Goal: Information Seeking & Learning: Check status

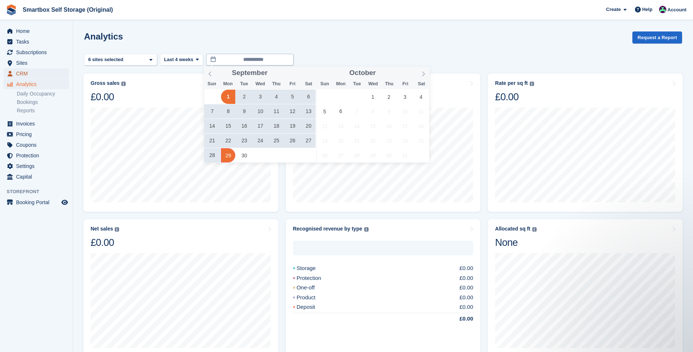
drag, startPoint x: 24, startPoint y: 70, endPoint x: 247, endPoint y: 56, distance: 223.3
click at [24, 70] on span "CRM" at bounding box center [38, 73] width 44 height 10
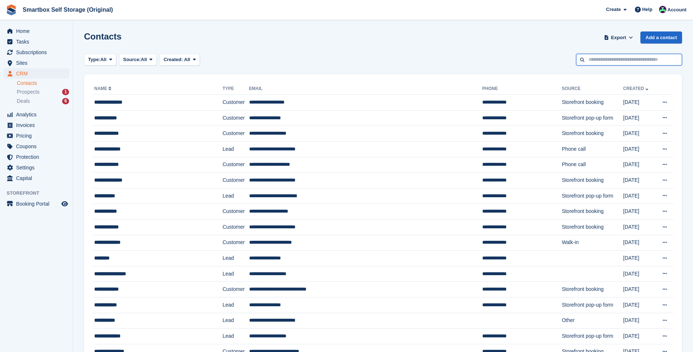
click at [601, 55] on input "text" at bounding box center [629, 60] width 106 height 12
type input "******"
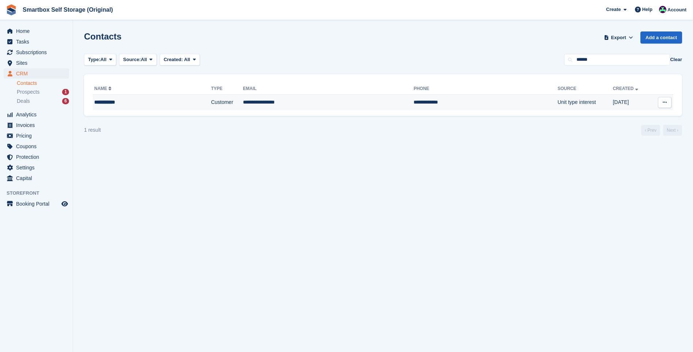
click at [169, 103] on div "**********" at bounding box center [134, 102] width 81 height 8
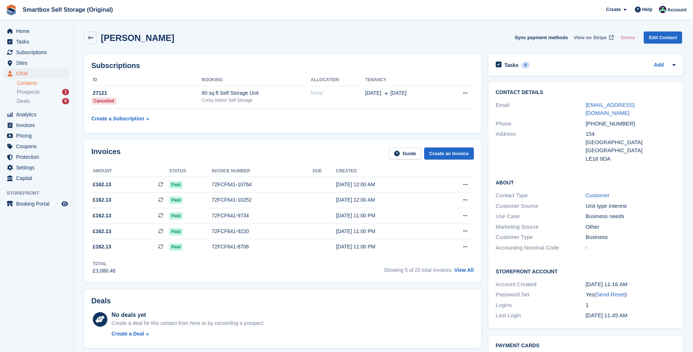
click at [594, 34] on span "View on Stripe" at bounding box center [590, 37] width 33 height 7
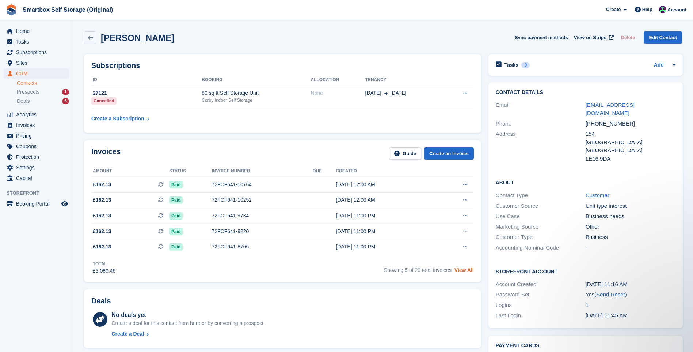
click at [461, 270] on link "View All" at bounding box center [464, 270] width 19 height 6
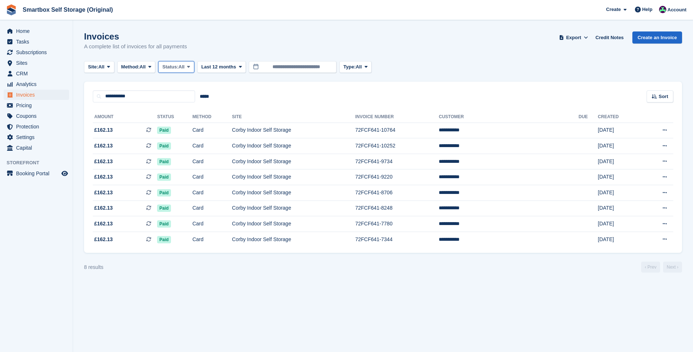
click at [172, 61] on button "Status: All" at bounding box center [176, 67] width 36 height 12
click at [200, 125] on link "Open" at bounding box center [194, 123] width 64 height 13
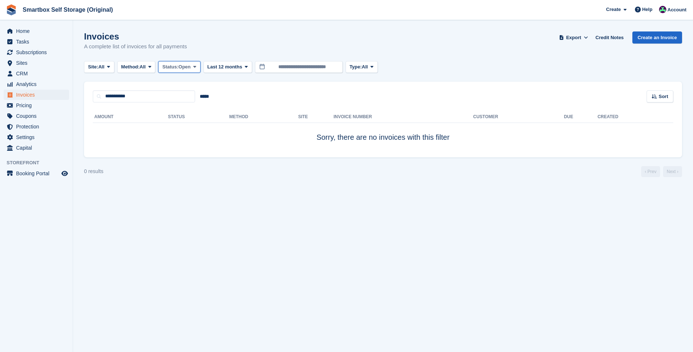
click at [185, 68] on span "Open" at bounding box center [185, 66] width 12 height 7
click at [183, 86] on link "All" at bounding box center [194, 83] width 64 height 13
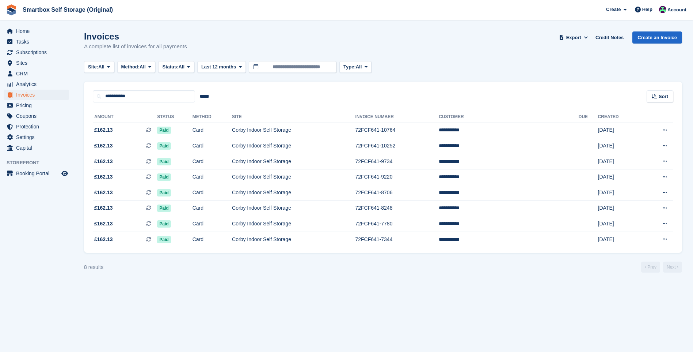
click at [219, 65] on span "Last 12 months" at bounding box center [218, 66] width 35 height 7
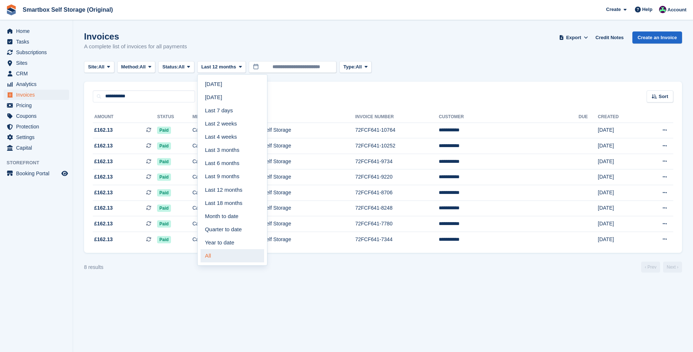
click at [232, 257] on link "All" at bounding box center [233, 255] width 64 height 13
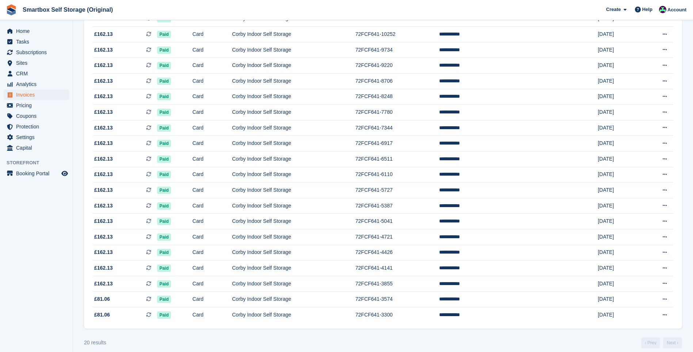
scroll to position [119, 0]
